Goal: Information Seeking & Learning: Learn about a topic

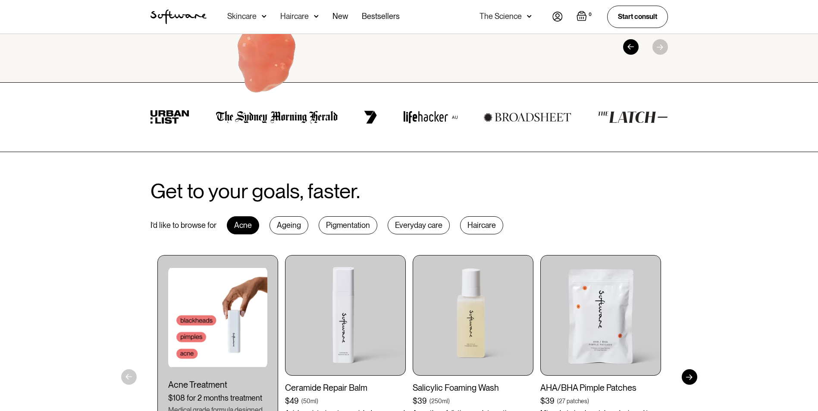
scroll to position [388, 0]
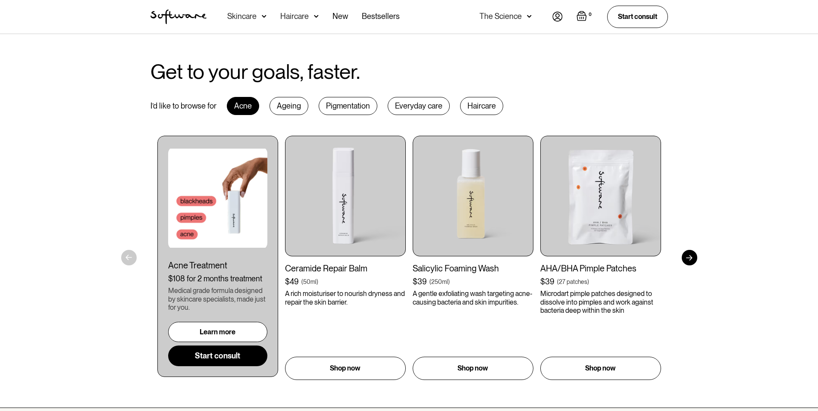
click at [284, 108] on div "Ageing" at bounding box center [288, 106] width 39 height 18
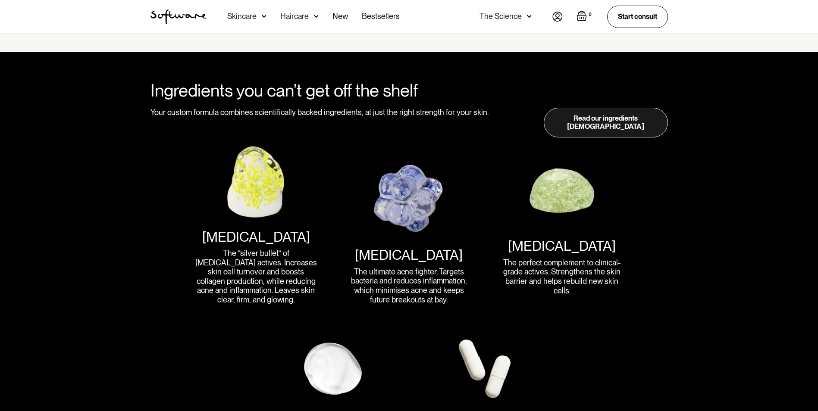
scroll to position [1035, 0]
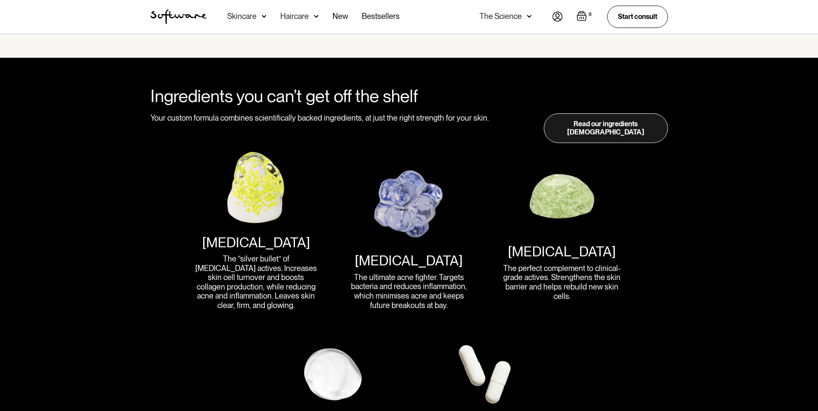
click at [260, 17] on div "Skincare" at bounding box center [246, 17] width 39 height 34
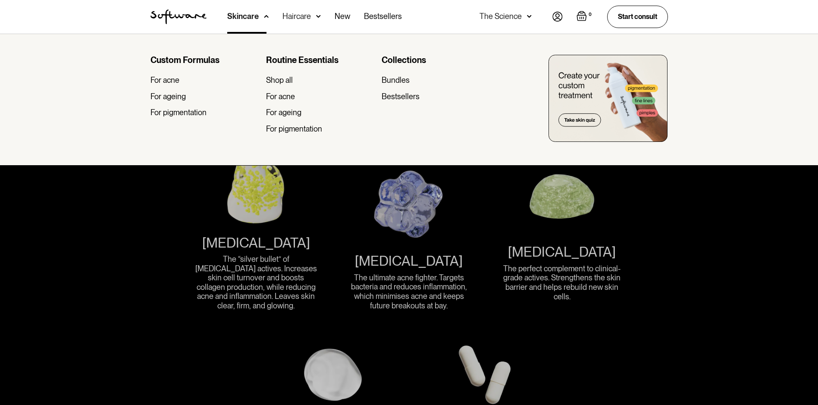
click at [664, 281] on div at bounding box center [409, 236] width 818 height 405
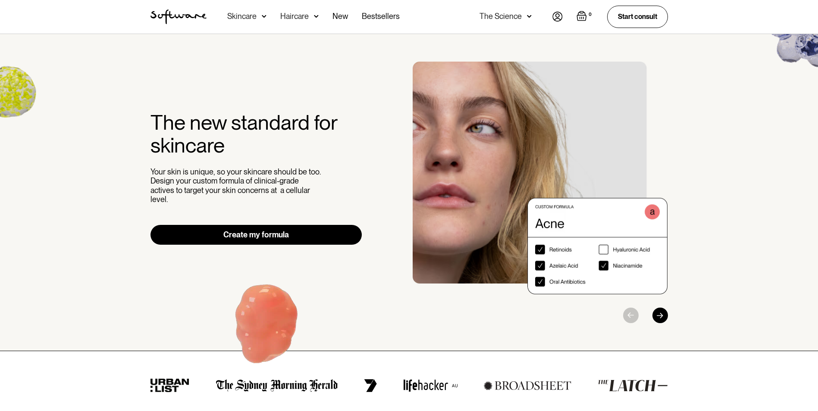
click at [258, 18] on div "Skincare" at bounding box center [246, 17] width 39 height 34
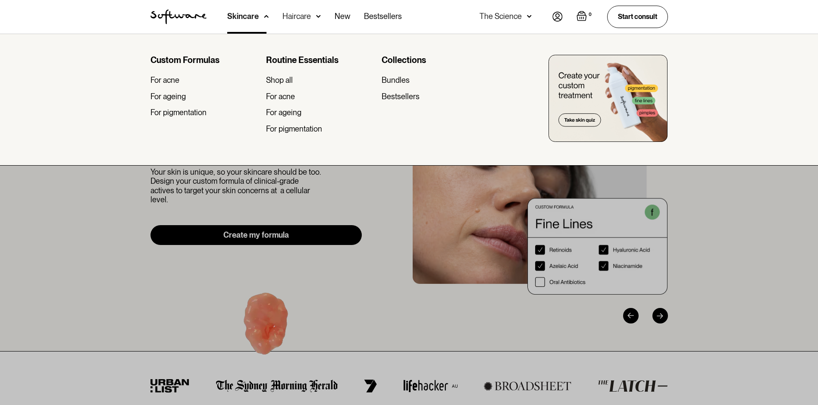
click at [93, 255] on div at bounding box center [409, 236] width 818 height 405
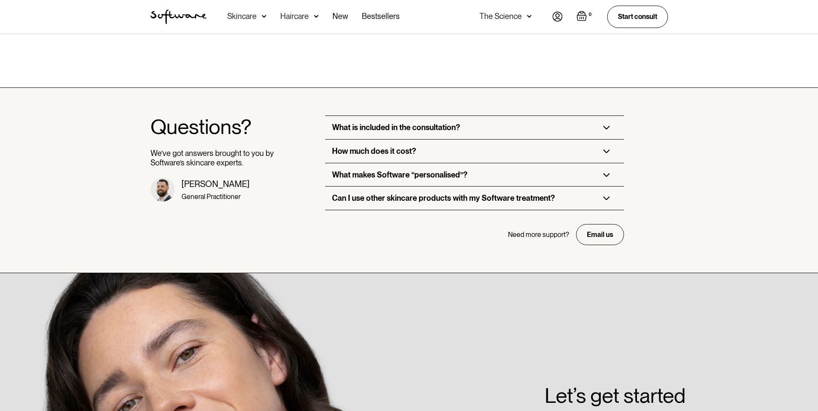
scroll to position [2070, 0]
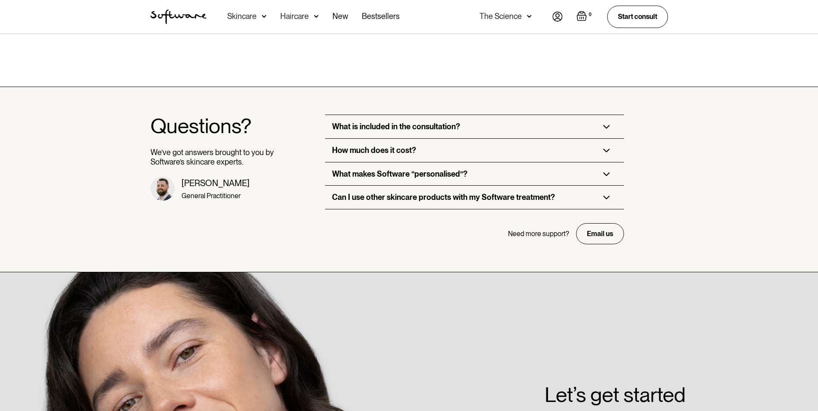
click at [606, 149] on img at bounding box center [606, 151] width 7 height 4
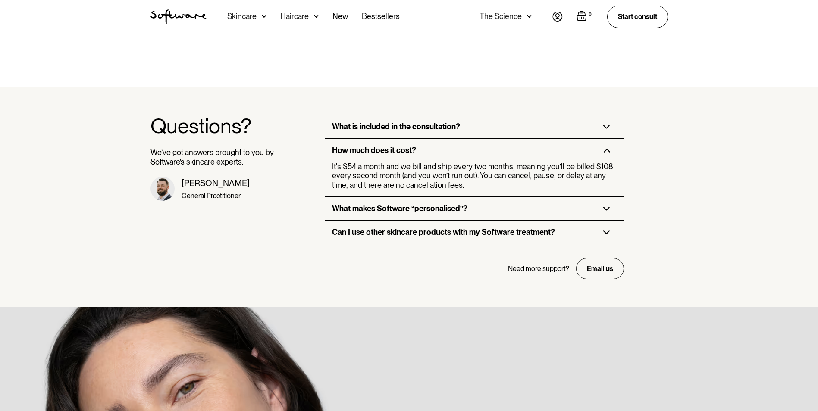
click at [603, 115] on div "What is included in the consultation?" at bounding box center [474, 126] width 299 height 23
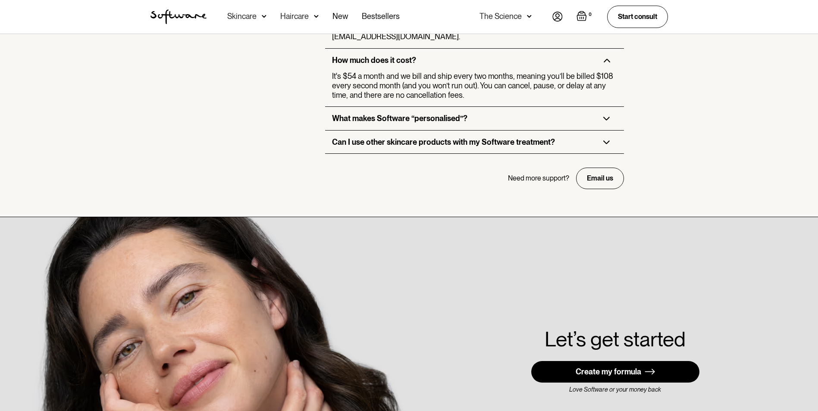
scroll to position [2242, 0]
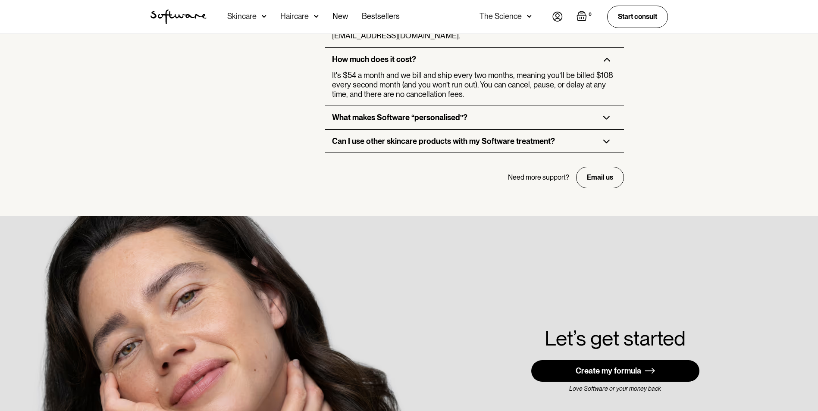
click at [598, 106] on div "What makes Software “personalised”?" at bounding box center [474, 117] width 299 height 23
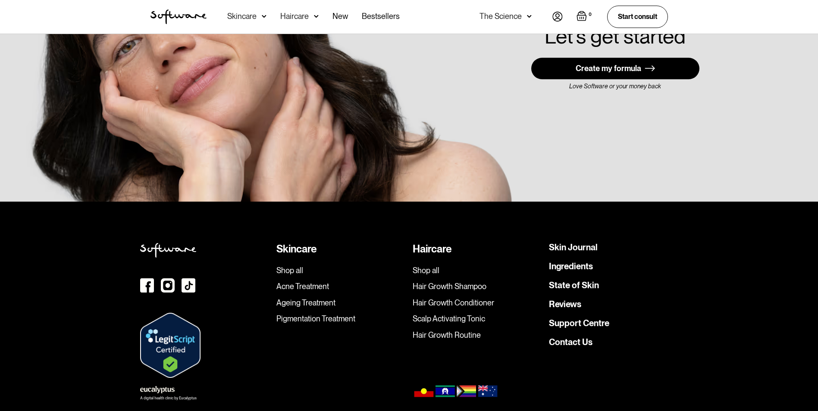
scroll to position [2622, 0]
